Goal: Transaction & Acquisition: Purchase product/service

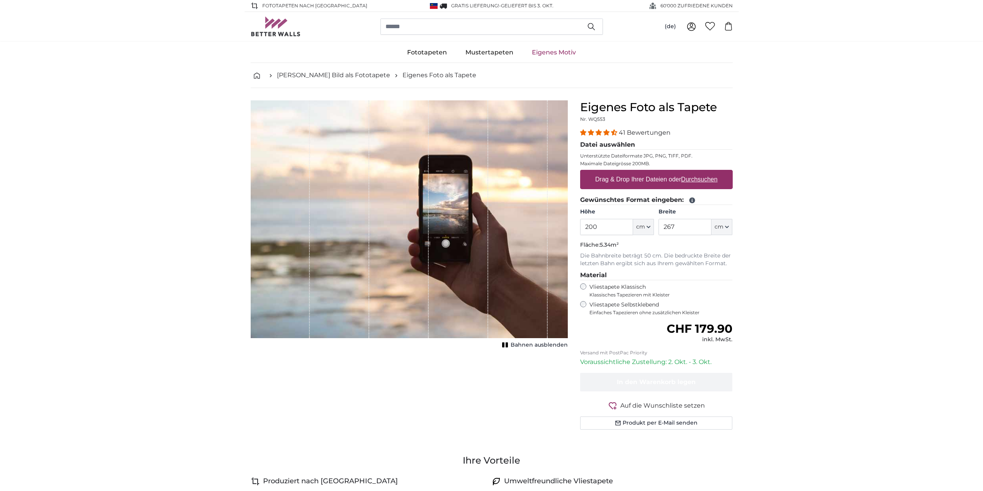
click at [624, 178] on label "Drag & Drop Ihrer Dateien oder Durchsuchen" at bounding box center [656, 179] width 129 height 15
click at [624, 172] on input "Drag & Drop Ihrer Dateien oder Durchsuchen" at bounding box center [656, 171] width 152 height 2
type input "**********"
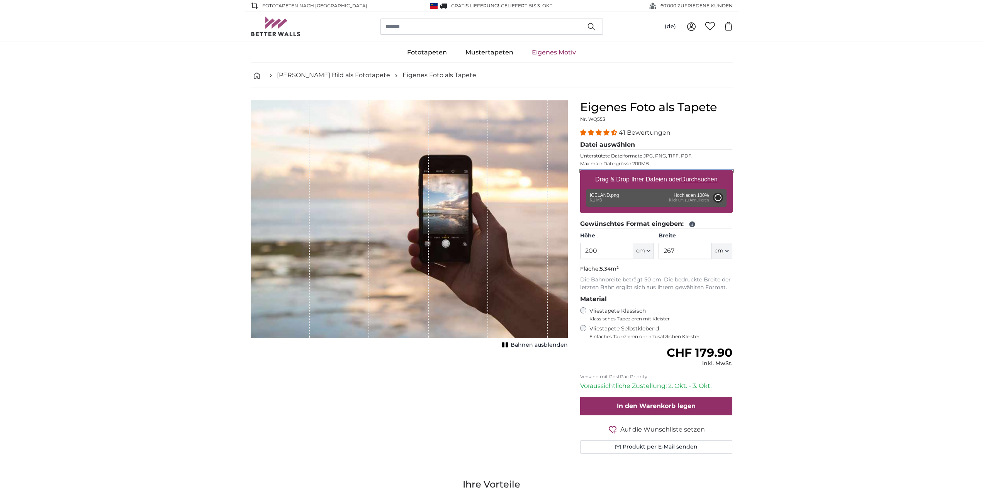
type input "95"
type input "169.1"
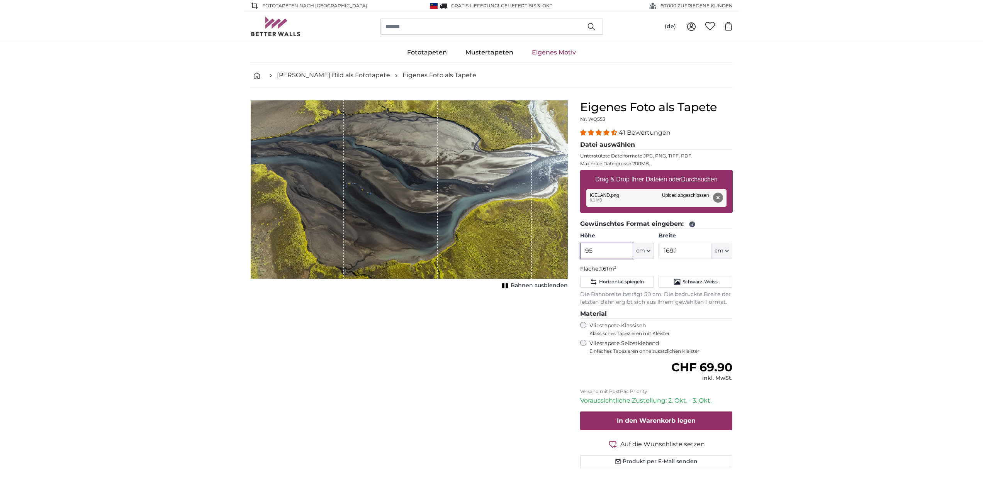
drag, startPoint x: 605, startPoint y: 251, endPoint x: 569, endPoint y: 251, distance: 36.3
click at [569, 251] on product-detail "Abbrechen Bild zuschneiden Bahnen ausblenden Eigenes Foto als Tapete Nr. WQ553 …" at bounding box center [491, 287] width 494 height 399
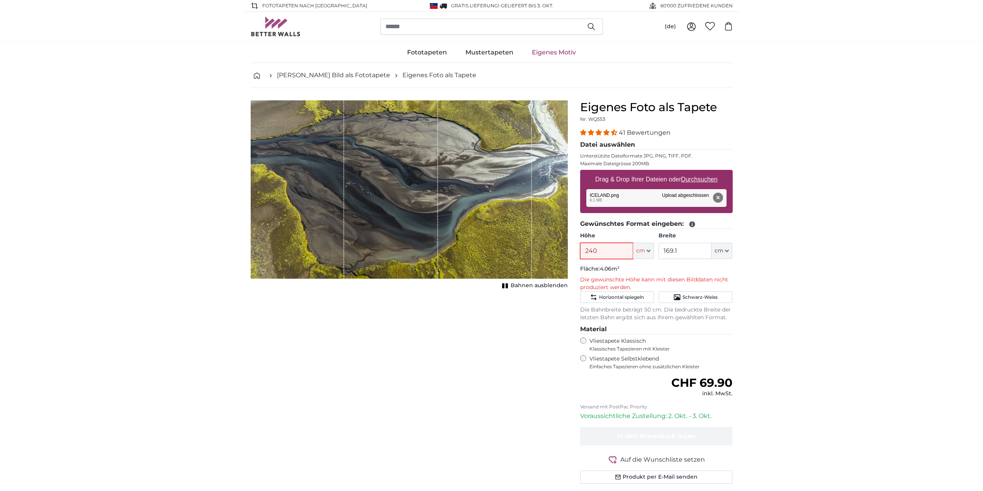
type input "240"
click at [685, 252] on input "169.1" at bounding box center [684, 251] width 53 height 16
drag, startPoint x: 681, startPoint y: 252, endPoint x: 655, endPoint y: 251, distance: 26.3
click at [655, 251] on div "Höhe 240 ft cm Centimeter (cm) Inches (inch) Feet (ft. in.) Breite 169.1 ft cm …" at bounding box center [656, 245] width 152 height 27
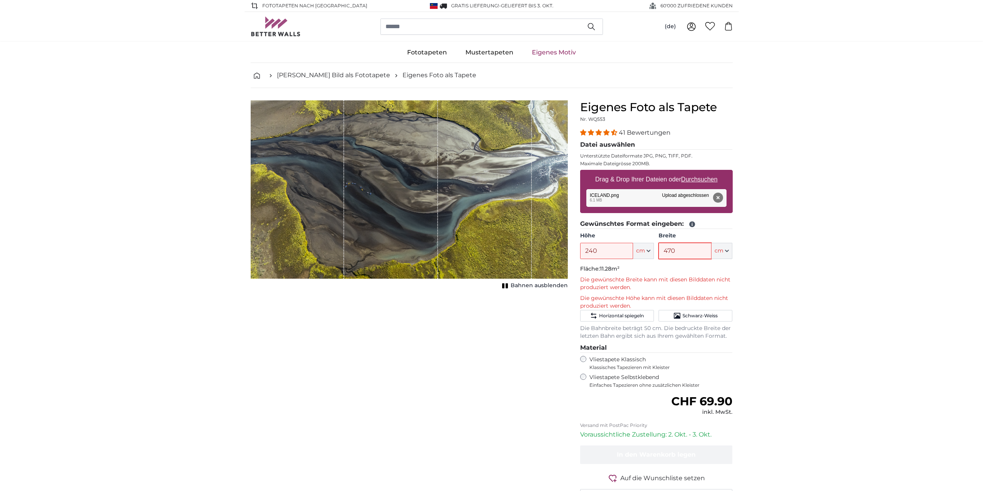
type input "470"
click at [466, 368] on div "Abbrechen Bild zuschneiden Bahnen ausblenden" at bounding box center [408, 310] width 329 height 420
click at [629, 154] on p "Unterstützte Dateiformate JPG, PNG, TIFF, PDF." at bounding box center [656, 156] width 152 height 6
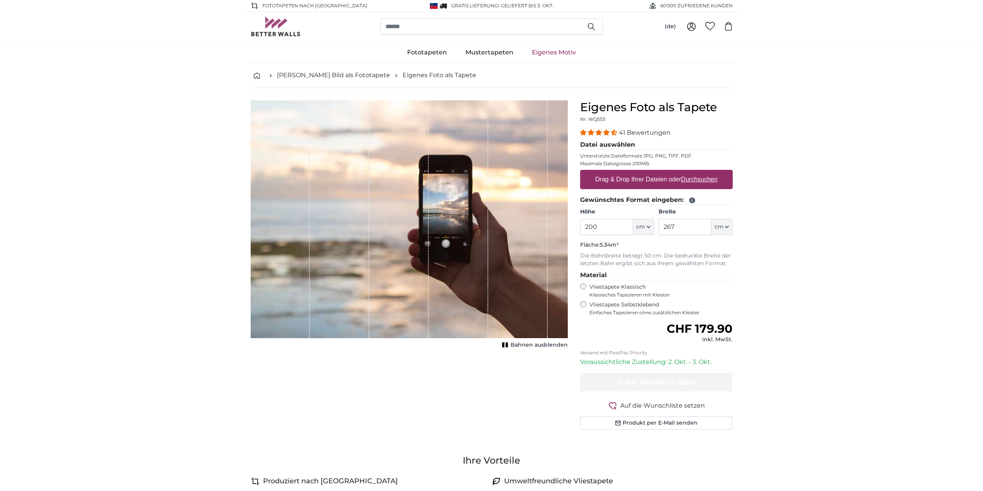
click at [646, 178] on label "Drag & Drop Ihrer Dateien oder Durchsuchen" at bounding box center [656, 179] width 129 height 15
click at [646, 172] on input "Drag & Drop Ihrer Dateien oder Durchsuchen" at bounding box center [656, 171] width 152 height 2
type input "**********"
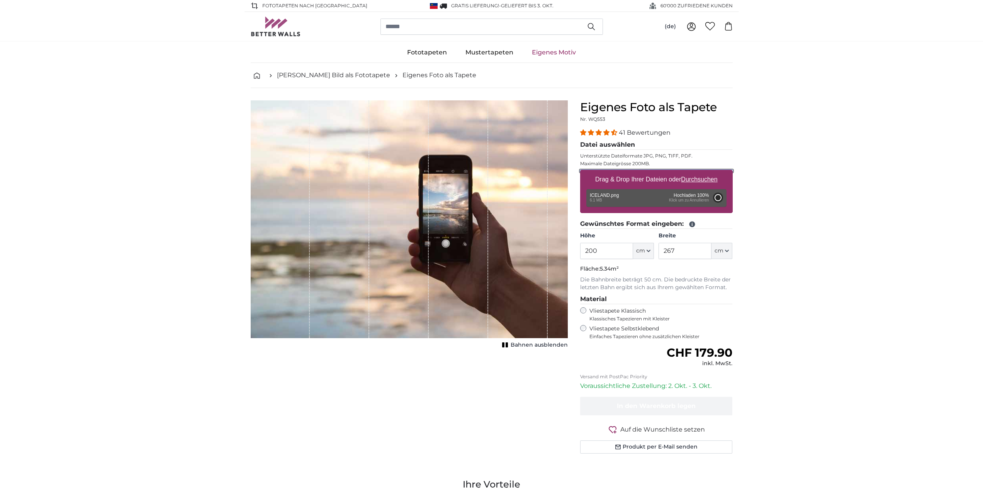
type input "95"
type input "169.1"
